Goal: Task Accomplishment & Management: Manage account settings

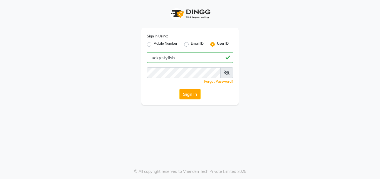
type input "luckystylish"
click at [180, 89] on button "Sign In" at bounding box center [190, 94] width 21 height 11
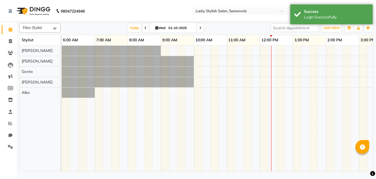
scroll to position [0, 201]
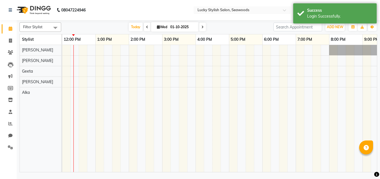
click at [363, 78] on div at bounding box center [146, 108] width 568 height 127
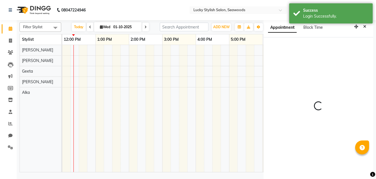
scroll to position [1, 0]
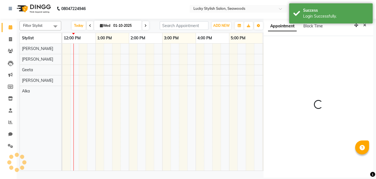
select select "45461"
select select "tentative"
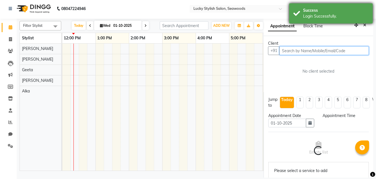
select select "1260"
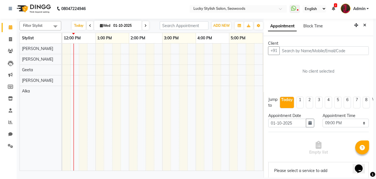
click at [348, 40] on div "Client" at bounding box center [318, 43] width 101 height 6
click at [79, 27] on span "Today" at bounding box center [79, 25] width 14 height 9
click at [101, 24] on icon at bounding box center [101, 26] width 3 height 4
select select "10"
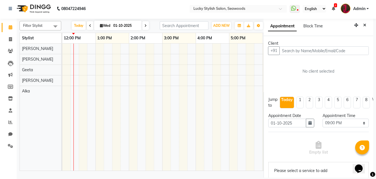
select select "2025"
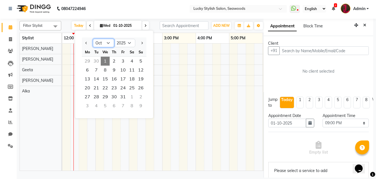
click at [104, 42] on select "Jan Feb Mar Apr May Jun [DATE] Aug Sep Oct Nov Dec" at bounding box center [103, 43] width 21 height 8
select select "8"
click at [93, 39] on select "Jan Feb Mar Apr May Jun [DATE] Aug Sep Oct Nov Dec" at bounding box center [103, 43] width 21 height 8
click at [124, 62] on span "1" at bounding box center [123, 61] width 9 height 9
type input "[DATE]"
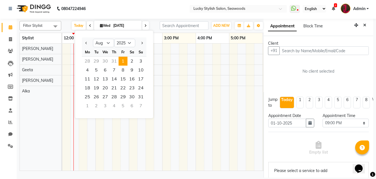
type input "[DATE]"
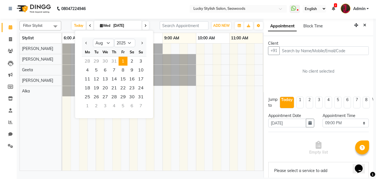
select select "1260"
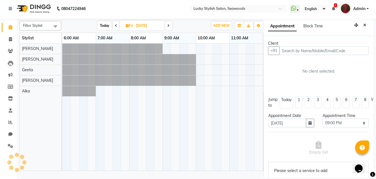
scroll to position [0, 201]
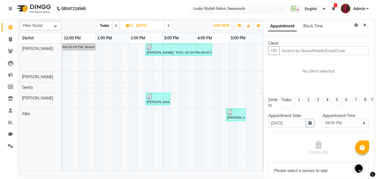
drag, startPoint x: 262, startPoint y: 53, endPoint x: 209, endPoint y: 11, distance: 67.7
click at [209, 11] on app-home "08047224946 Select Location × Lucky Stylish Salon, Seawoods WhatsApp Status ✕ S…" at bounding box center [188, 89] width 376 height 180
click at [197, 26] on div "[DATE] [DATE]" at bounding box center [135, 25] width 142 height 8
click at [361, 24] on button "Close" at bounding box center [365, 25] width 8 height 9
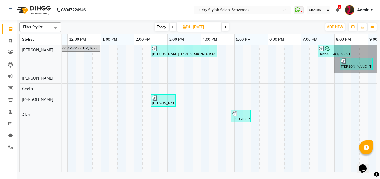
scroll to position [0, 253]
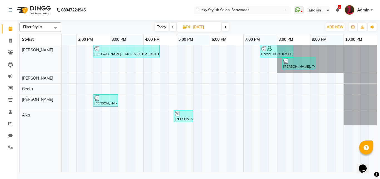
click at [226, 28] on icon at bounding box center [225, 26] width 2 height 3
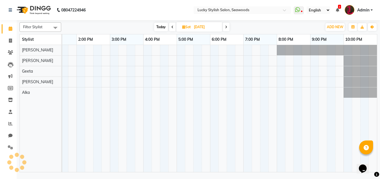
scroll to position [0, 201]
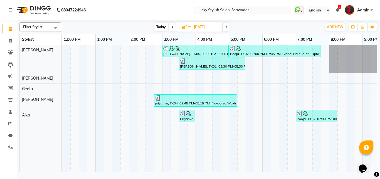
click at [228, 26] on span at bounding box center [226, 27] width 7 height 9
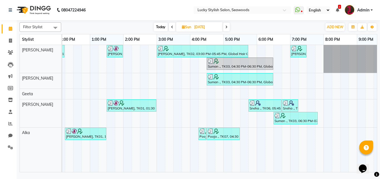
scroll to position [0, 209]
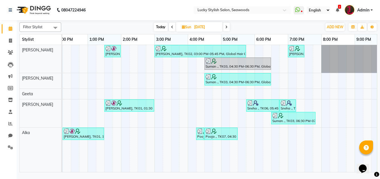
click at [317, 173] on div "08047224946 Select Location × Lucky Stylish Salon, Seawoods WhatsApp Status ✕ S…" at bounding box center [190, 89] width 380 height 179
click at [226, 26] on icon at bounding box center [227, 26] width 2 height 3
type input "[DATE]"
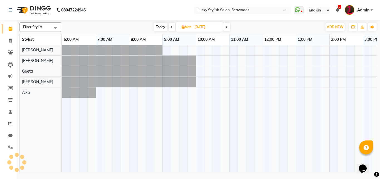
scroll to position [0, 201]
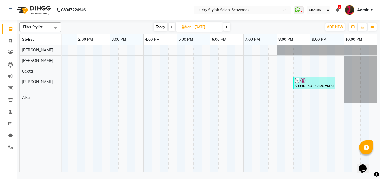
click at [228, 99] on tr at bounding box center [93, 108] width 568 height 127
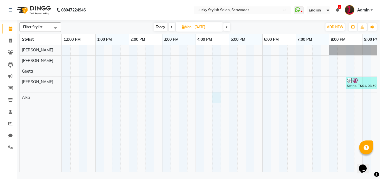
click at [215, 94] on div "Serina, TK01, 08:30 PM-09:45 PM, Peel Of Waxing - Face ([DEMOGRAPHIC_DATA]),Qui…" at bounding box center [146, 108] width 568 height 127
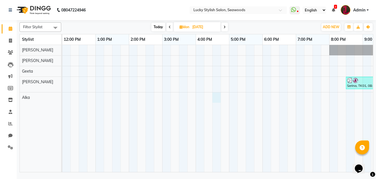
select select "87853"
select select "tentative"
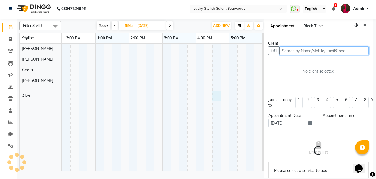
select select "990"
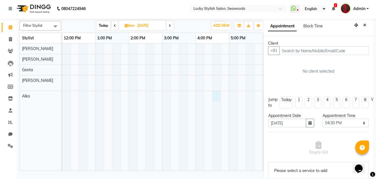
click at [361, 21] on div "Appointment Block Time" at bounding box center [319, 27] width 110 height 17
click at [363, 24] on icon "Close" at bounding box center [364, 25] width 3 height 4
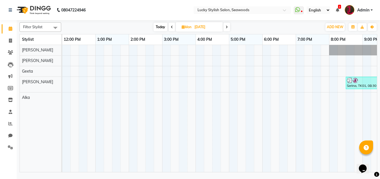
click at [227, 28] on icon at bounding box center [227, 26] width 2 height 3
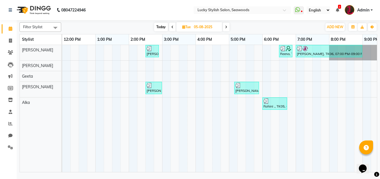
click at [228, 27] on span at bounding box center [226, 27] width 7 height 9
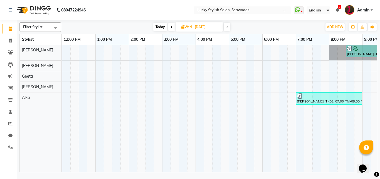
click at [228, 27] on icon at bounding box center [227, 26] width 2 height 3
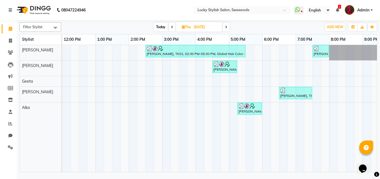
click at [228, 27] on icon at bounding box center [226, 26] width 2 height 3
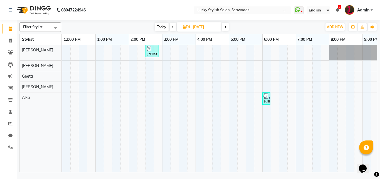
click at [228, 27] on span at bounding box center [225, 27] width 7 height 9
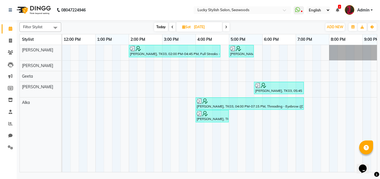
click at [228, 27] on span at bounding box center [226, 27] width 7 height 9
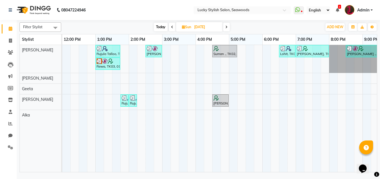
click at [228, 27] on icon at bounding box center [227, 26] width 2 height 3
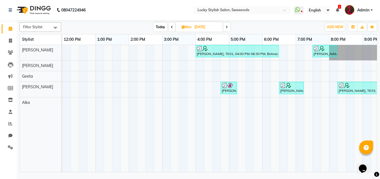
click at [281, 158] on td at bounding box center [283, 108] width 8 height 127
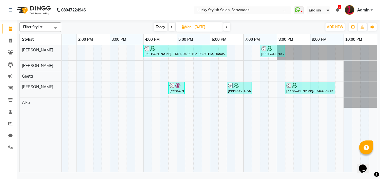
click at [361, 166] on icon "Opens Chat This icon Opens the chat window." at bounding box center [363, 168] width 9 height 9
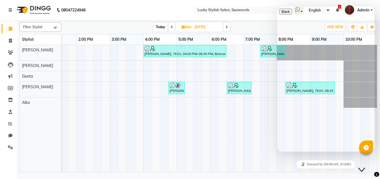
click at [226, 25] on icon at bounding box center [227, 26] width 2 height 3
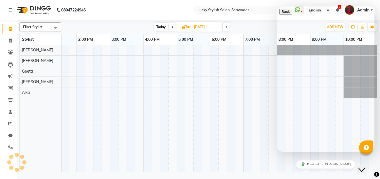
scroll to position [0, 201]
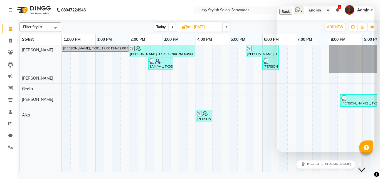
click at [247, 28] on div "[DATE] [DATE]" at bounding box center [192, 27] width 256 height 8
drag, startPoint x: 142, startPoint y: 160, endPoint x: 150, endPoint y: 164, distance: 8.7
click at [150, 164] on td at bounding box center [150, 108] width 8 height 127
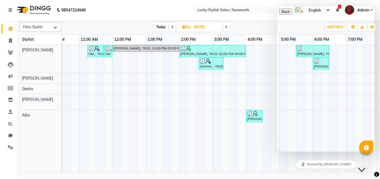
scroll to position [0, 145]
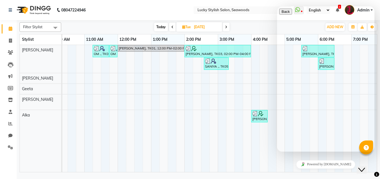
click at [270, 42] on div "4:00 PM" at bounding box center [268, 39] width 33 height 10
click at [365, 167] on icon "Close Chat This icon closes the chat window." at bounding box center [362, 169] width 7 height 7
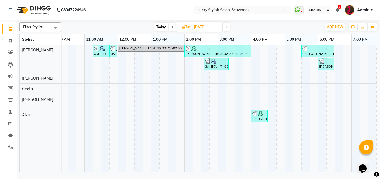
click at [227, 26] on icon at bounding box center [226, 26] width 2 height 3
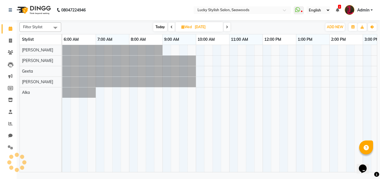
scroll to position [0, 201]
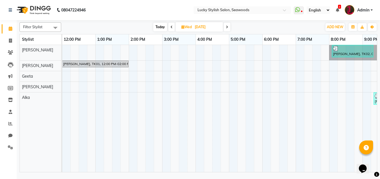
click at [172, 26] on icon at bounding box center [172, 26] width 2 height 3
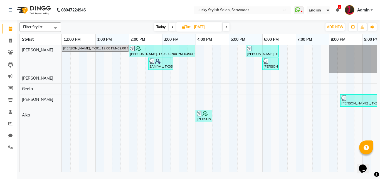
click at [225, 28] on span at bounding box center [226, 27] width 7 height 9
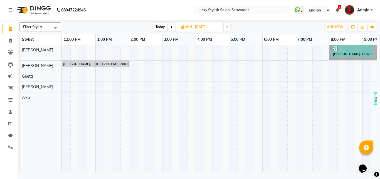
drag, startPoint x: 241, startPoint y: 164, endPoint x: 159, endPoint y: 169, distance: 82.6
click at [159, 169] on div "[PERSON_NAME], TK02, 08:05 PM-09:20 PM, HBFD Pagkage ,Hair Cut - Stylish ([DEMO…" at bounding box center [219, 108] width 315 height 127
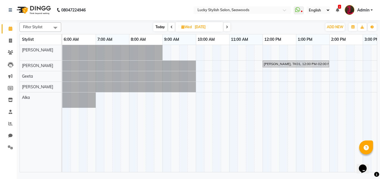
scroll to position [0, 253]
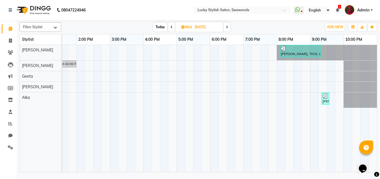
click at [228, 24] on span at bounding box center [227, 27] width 7 height 9
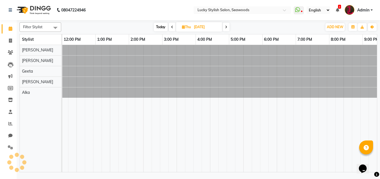
scroll to position [0, 201]
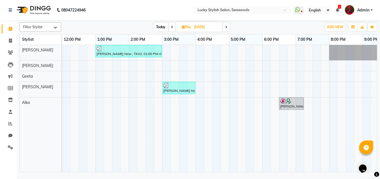
drag, startPoint x: 228, startPoint y: 24, endPoint x: 242, endPoint y: 26, distance: 14.6
click at [242, 26] on div "[DATE] [DATE]" at bounding box center [192, 27] width 256 height 8
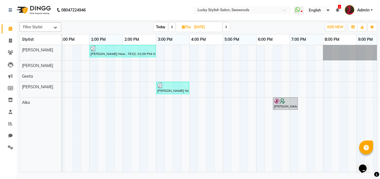
scroll to position [0, 219]
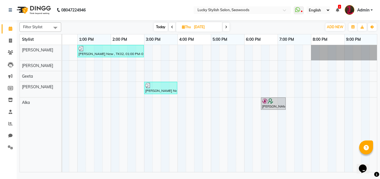
click at [227, 29] on span at bounding box center [226, 27] width 7 height 9
type input "[DATE]"
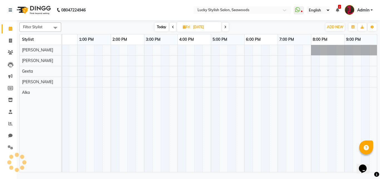
scroll to position [0, 201]
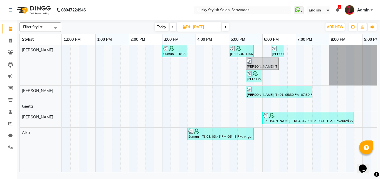
drag, startPoint x: 192, startPoint y: 30, endPoint x: 201, endPoint y: 23, distance: 11.0
click at [198, 23] on input "[DATE]" at bounding box center [206, 27] width 28 height 8
select select "8"
select select "2025"
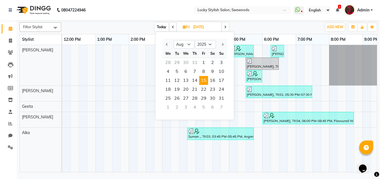
click at [227, 25] on span at bounding box center [225, 27] width 7 height 9
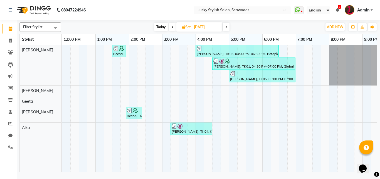
click at [226, 28] on icon at bounding box center [226, 26] width 2 height 3
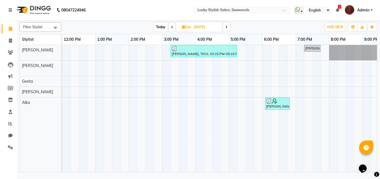
scroll to position [0, 253]
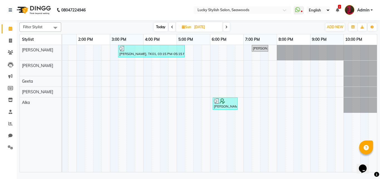
click at [339, 164] on td at bounding box center [340, 108] width 8 height 127
drag, startPoint x: 339, startPoint y: 164, endPoint x: 309, endPoint y: 172, distance: 30.7
click at [309, 172] on div "Filter Stylist Select All Alka [PERSON_NAME] Geeta [PERSON_NAME] [DATE] [DATE] …" at bounding box center [199, 96] width 364 height 153
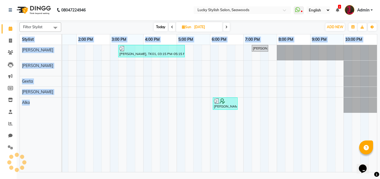
drag, startPoint x: 250, startPoint y: 177, endPoint x: 217, endPoint y: 170, distance: 33.5
click at [227, 170] on div "08047224946 Select Location × Lucky Stylish Salon, Seawoods WhatsApp Status ✕ S…" at bounding box center [190, 89] width 380 height 179
click at [263, 137] on td at bounding box center [264, 108] width 8 height 127
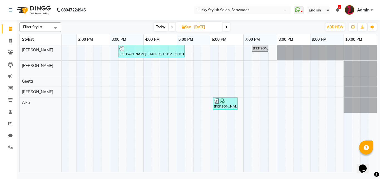
click at [228, 29] on span at bounding box center [226, 27] width 7 height 9
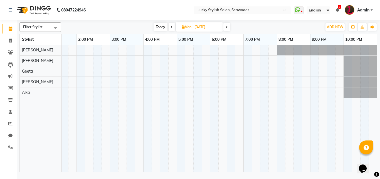
click at [228, 27] on icon at bounding box center [227, 26] width 2 height 3
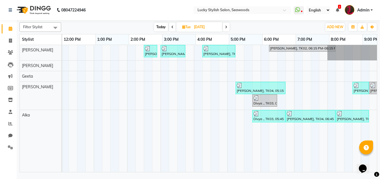
scroll to position [0, 206]
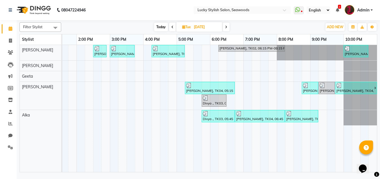
click at [226, 30] on span at bounding box center [226, 27] width 7 height 9
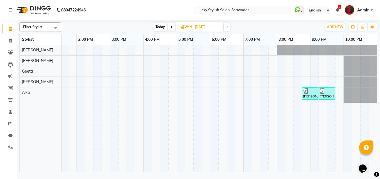
click at [226, 26] on span at bounding box center [227, 27] width 7 height 9
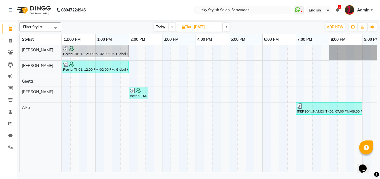
click at [227, 24] on span at bounding box center [226, 27] width 7 height 9
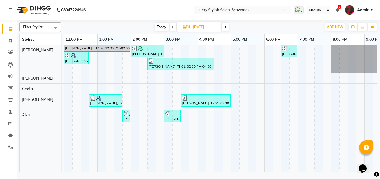
click at [230, 27] on div "[DATE] [DATE]" at bounding box center [192, 27] width 256 height 8
click at [225, 26] on icon at bounding box center [225, 26] width 2 height 3
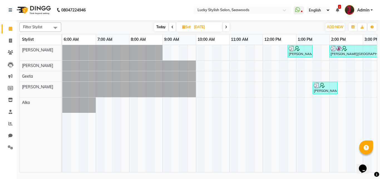
scroll to position [0, 253]
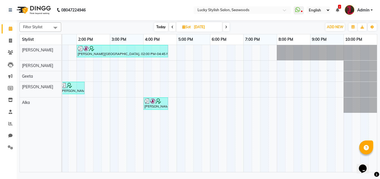
click at [227, 28] on icon at bounding box center [226, 26] width 2 height 3
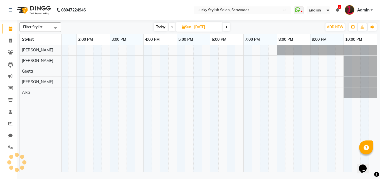
scroll to position [0, 201]
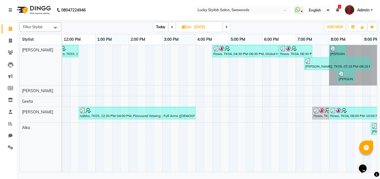
click at [120, 167] on td at bounding box center [116, 108] width 8 height 127
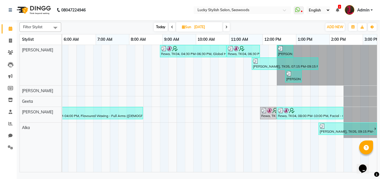
scroll to position [0, 253]
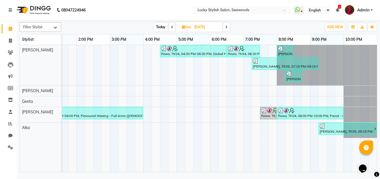
click at [227, 27] on icon at bounding box center [227, 26] width 2 height 3
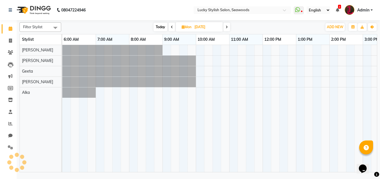
scroll to position [0, 201]
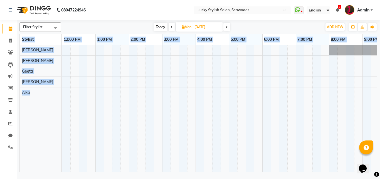
drag, startPoint x: 227, startPoint y: 30, endPoint x: 312, endPoint y: 113, distance: 119.3
click at [312, 113] on div "Filter Stylist Select All Alka [PERSON_NAME] Geeta [PERSON_NAME] [DATE] [DATE] …" at bounding box center [198, 96] width 358 height 152
click at [267, 28] on div "[DATE] [DATE]" at bounding box center [192, 27] width 256 height 8
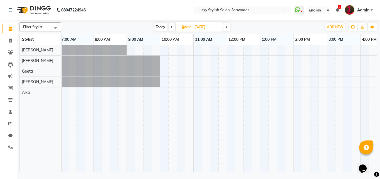
scroll to position [0, 253]
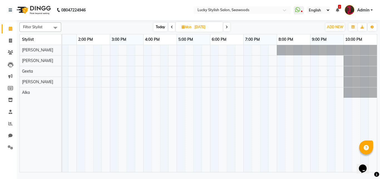
click at [229, 28] on span at bounding box center [227, 27] width 7 height 9
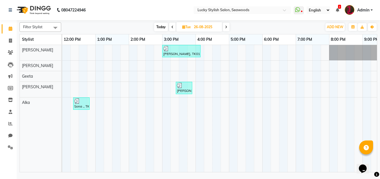
scroll to position [0, 170]
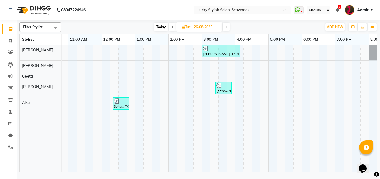
click at [227, 25] on span at bounding box center [226, 27] width 7 height 9
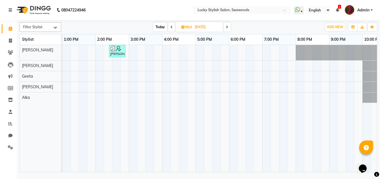
click at [229, 24] on span at bounding box center [227, 27] width 7 height 9
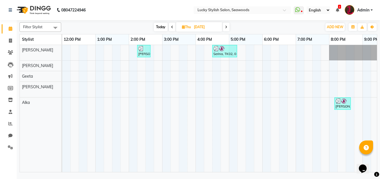
click at [229, 24] on span at bounding box center [226, 27] width 7 height 9
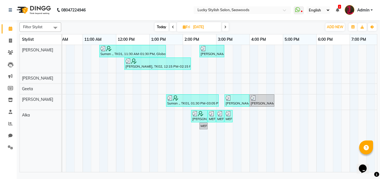
click at [228, 28] on span at bounding box center [225, 27] width 7 height 9
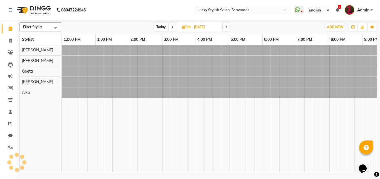
scroll to position [0, 201]
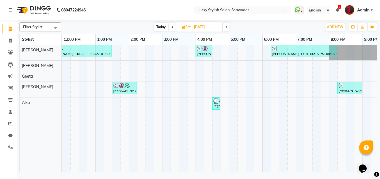
click at [228, 28] on span at bounding box center [226, 27] width 7 height 9
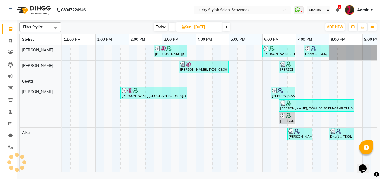
click at [228, 28] on span at bounding box center [226, 27] width 7 height 9
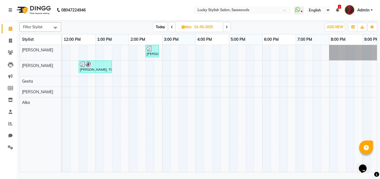
click at [172, 28] on icon at bounding box center [172, 26] width 2 height 3
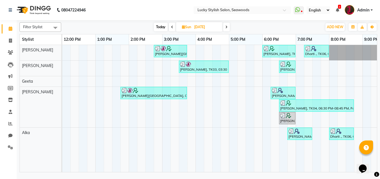
click at [228, 29] on span at bounding box center [226, 27] width 7 height 9
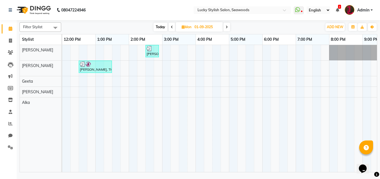
click at [228, 29] on span at bounding box center [227, 27] width 7 height 9
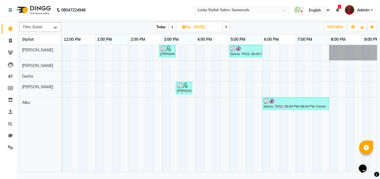
click at [228, 29] on span at bounding box center [226, 27] width 7 height 9
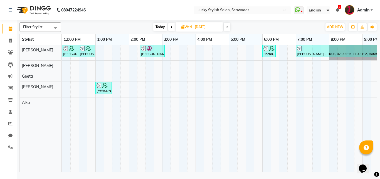
click at [228, 29] on span at bounding box center [227, 27] width 7 height 9
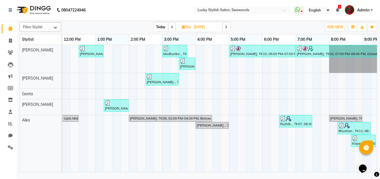
click at [228, 29] on span at bounding box center [226, 27] width 7 height 9
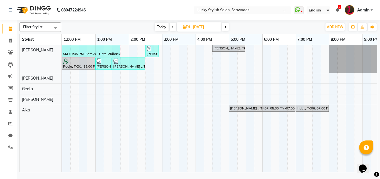
click at [228, 29] on span at bounding box center [225, 27] width 7 height 9
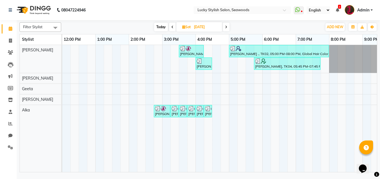
click at [161, 25] on span "Today" at bounding box center [161, 27] width 14 height 9
type input "01-10-2025"
